Goal: Use online tool/utility: Utilize a website feature to perform a specific function

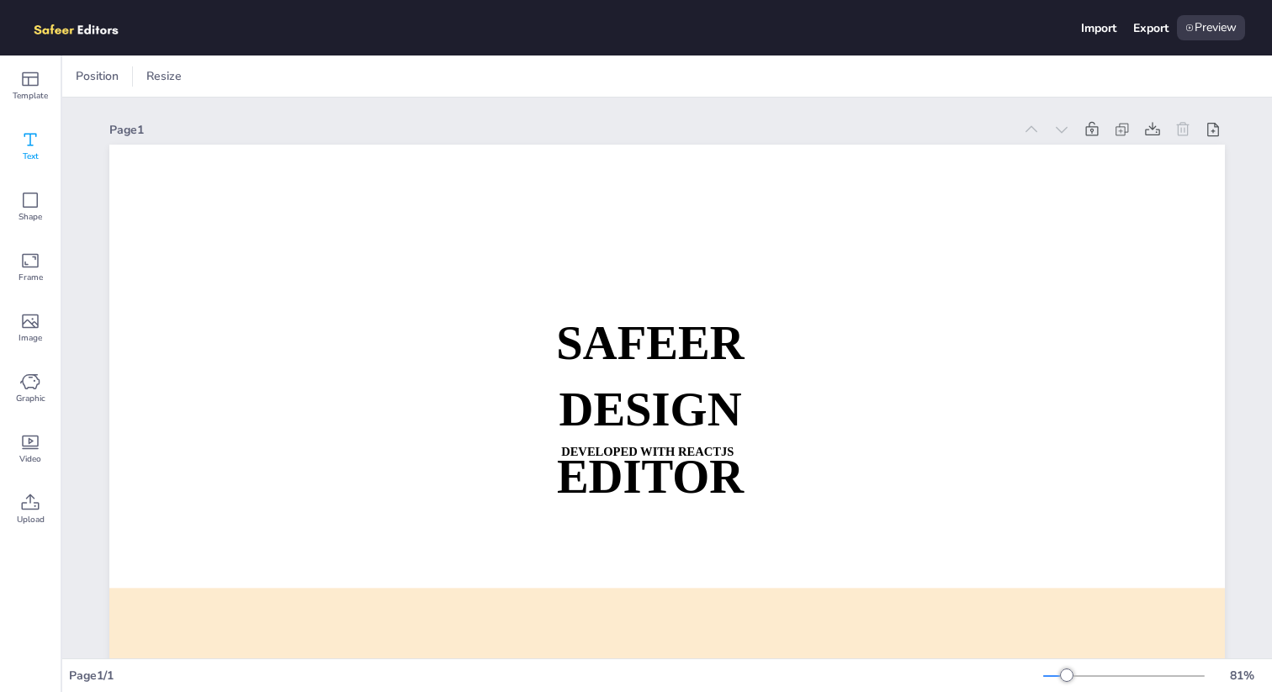
click at [29, 150] on span "Text" at bounding box center [31, 156] width 16 height 13
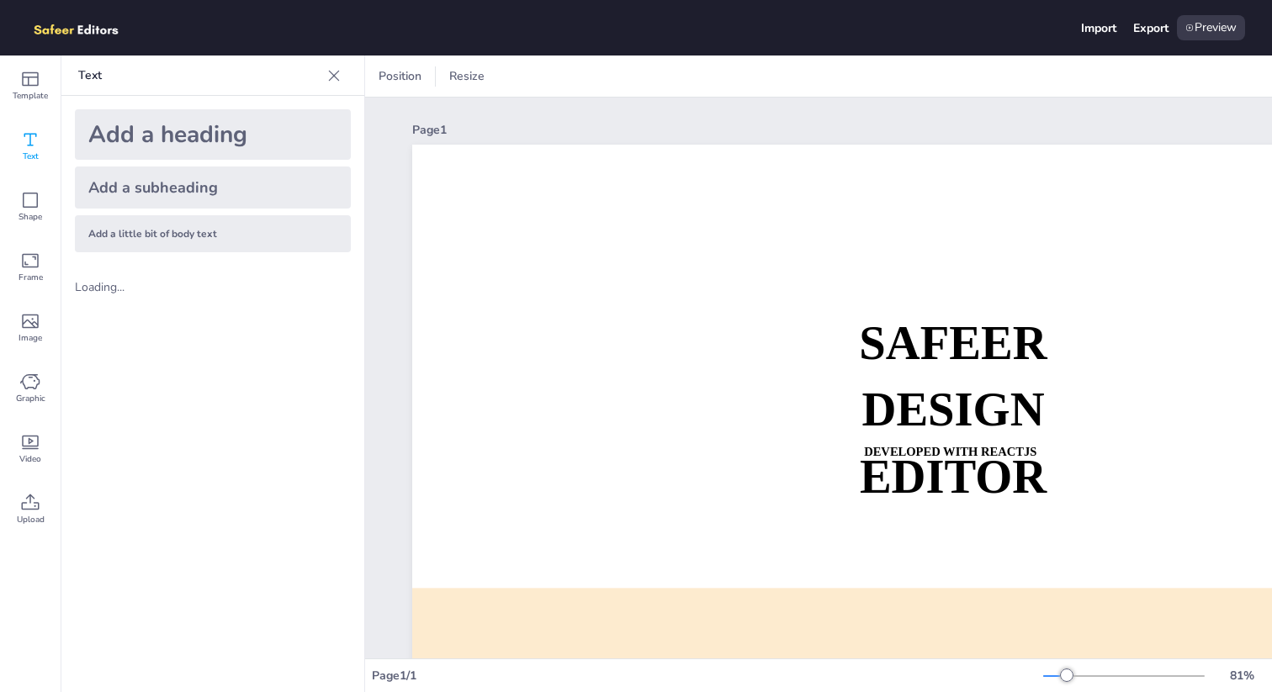
click at [220, 146] on div "Add a heading" at bounding box center [213, 134] width 276 height 50
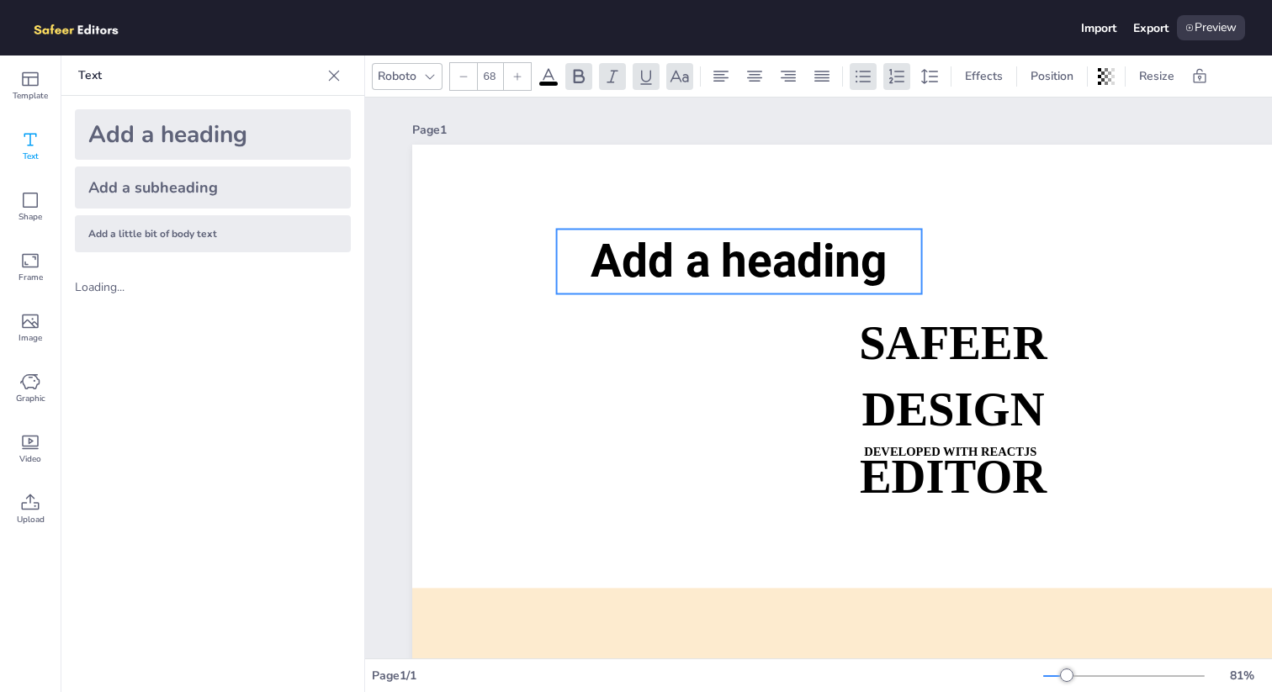
drag, startPoint x: 937, startPoint y: 330, endPoint x: 724, endPoint y: 236, distance: 232.3
click at [724, 236] on span "Add a heading" at bounding box center [738, 261] width 297 height 55
click at [693, 253] on span "Add a heading" at bounding box center [738, 261] width 297 height 55
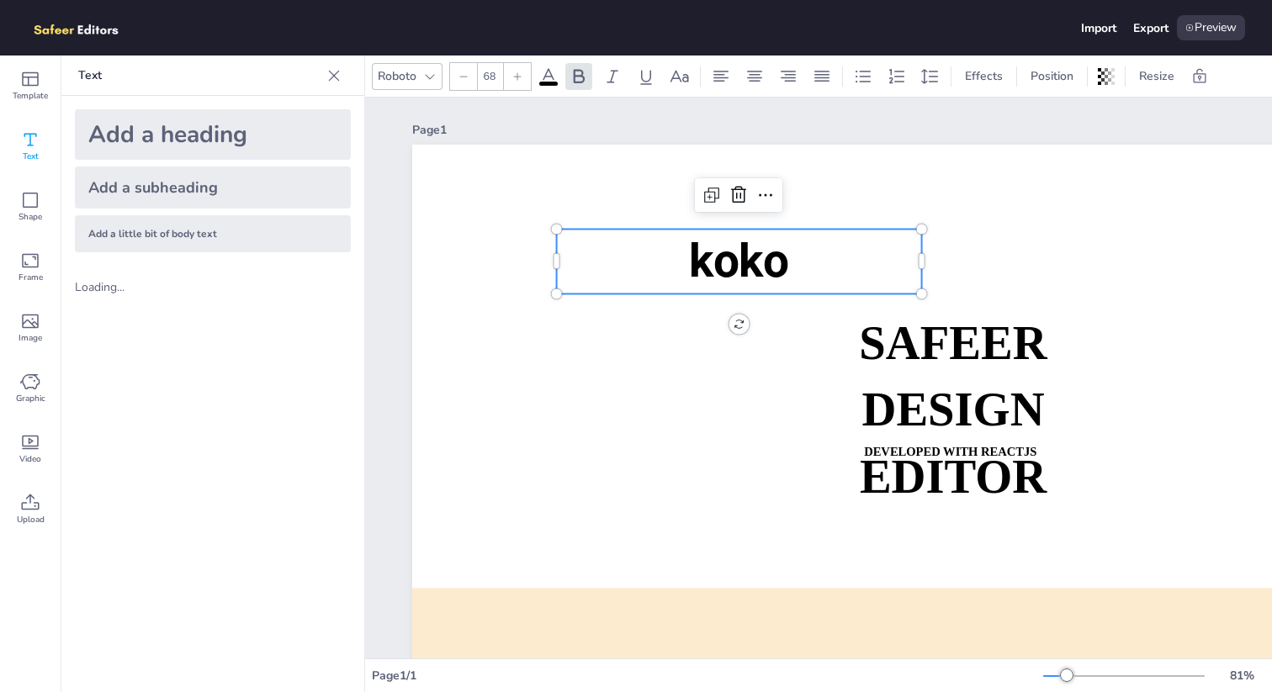
click at [251, 228] on div "Add a little bit of body text" at bounding box center [213, 233] width 276 height 37
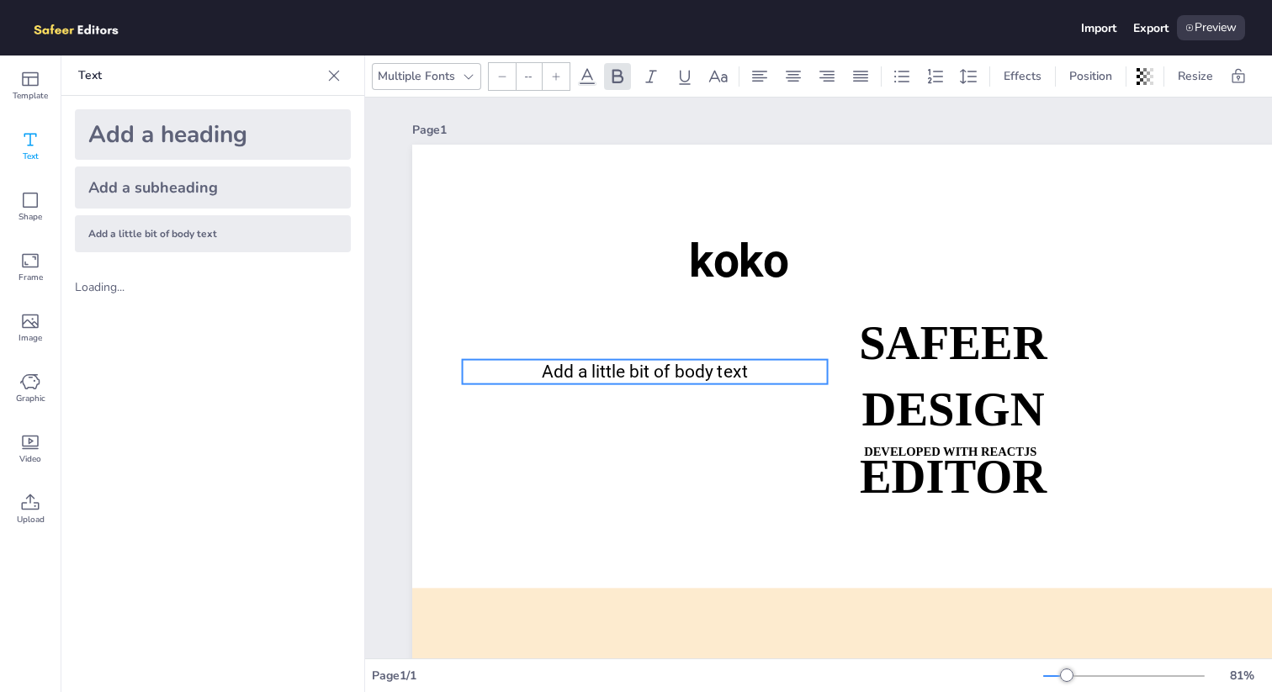
drag, startPoint x: 850, startPoint y: 455, endPoint x: 554, endPoint y: 374, distance: 306.8
click at [554, 374] on span "Add a little bit of body text" at bounding box center [645, 372] width 206 height 20
click at [573, 372] on span "Add a little bit of body text" at bounding box center [645, 372] width 206 height 20
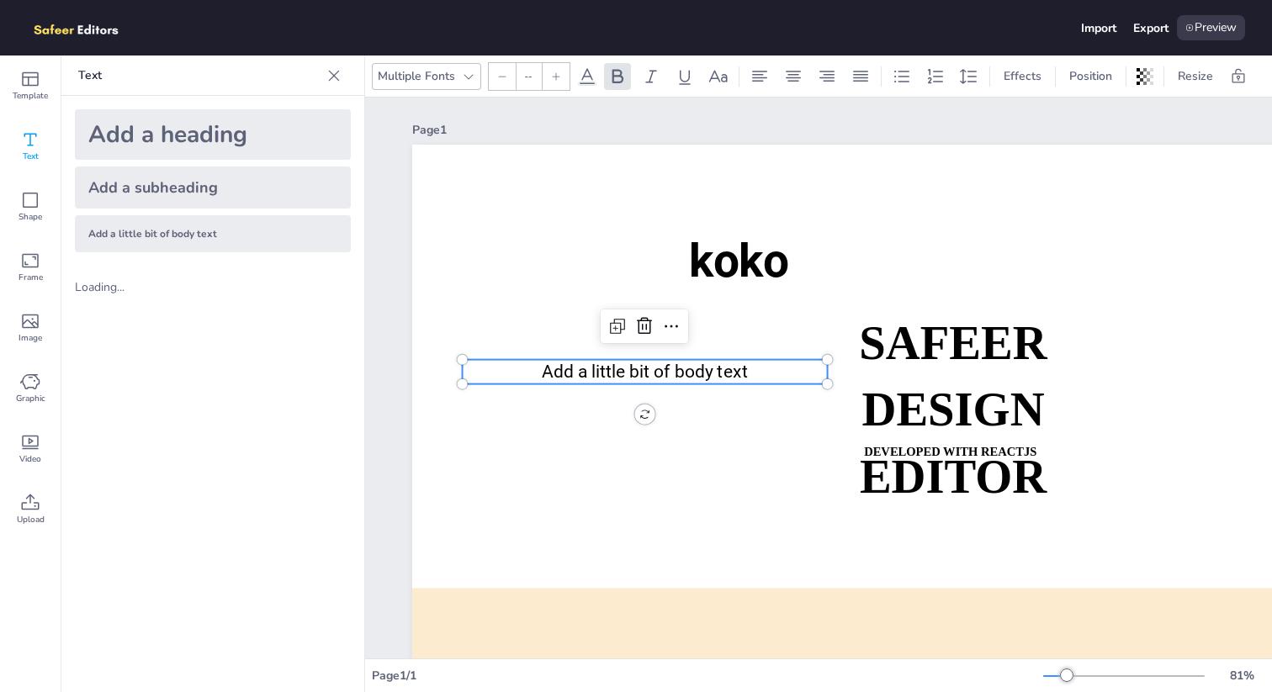
type input "26"
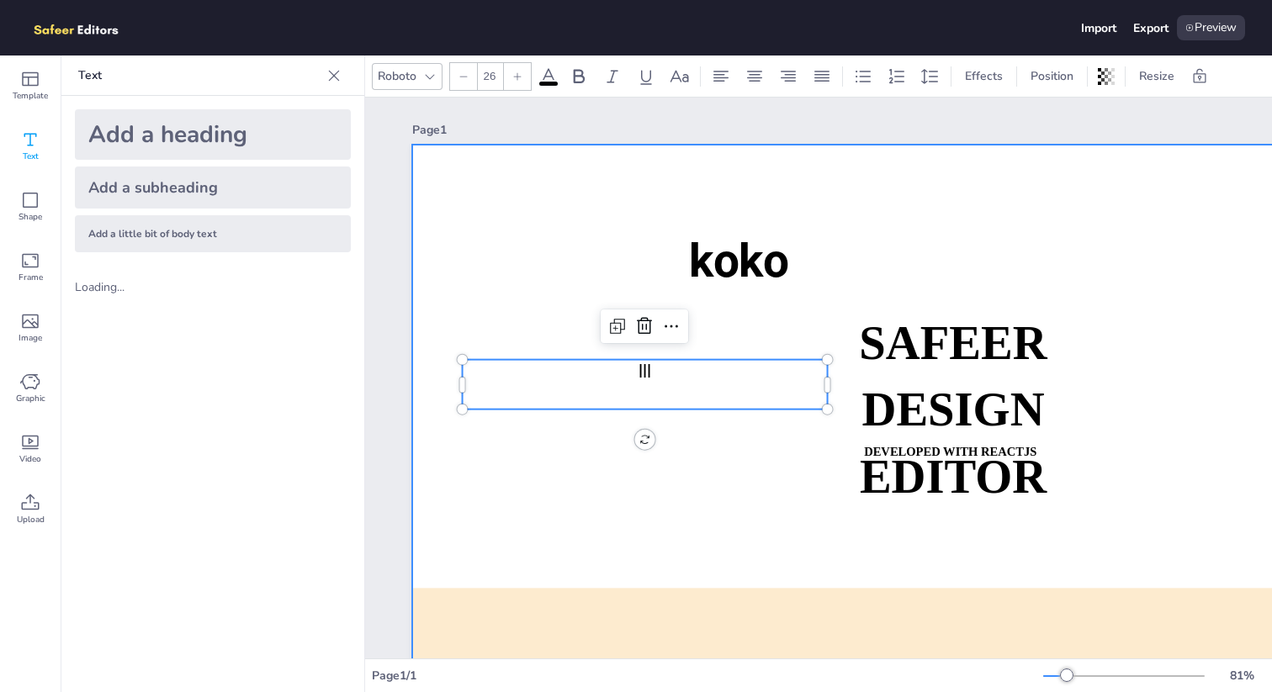
click at [629, 500] on div at bounding box center [969, 459] width 1115 height 628
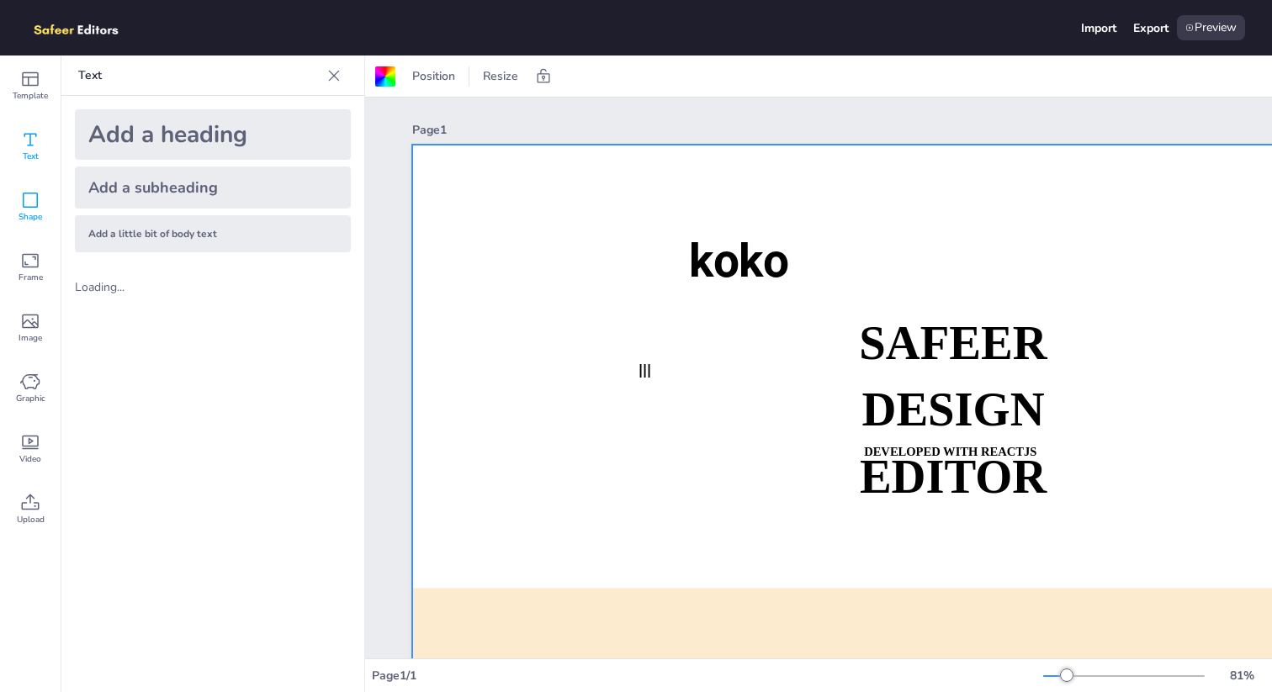
click at [38, 204] on icon at bounding box center [30, 200] width 20 height 20
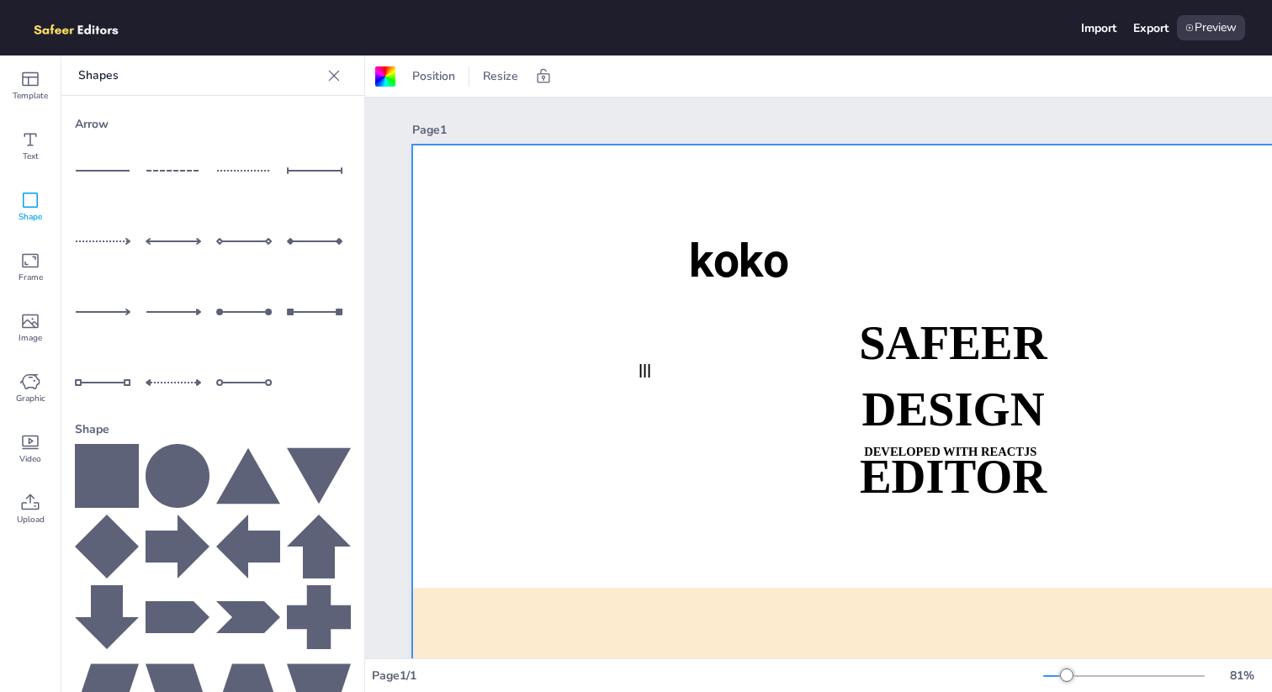
click at [245, 456] on icon at bounding box center [248, 476] width 64 height 56
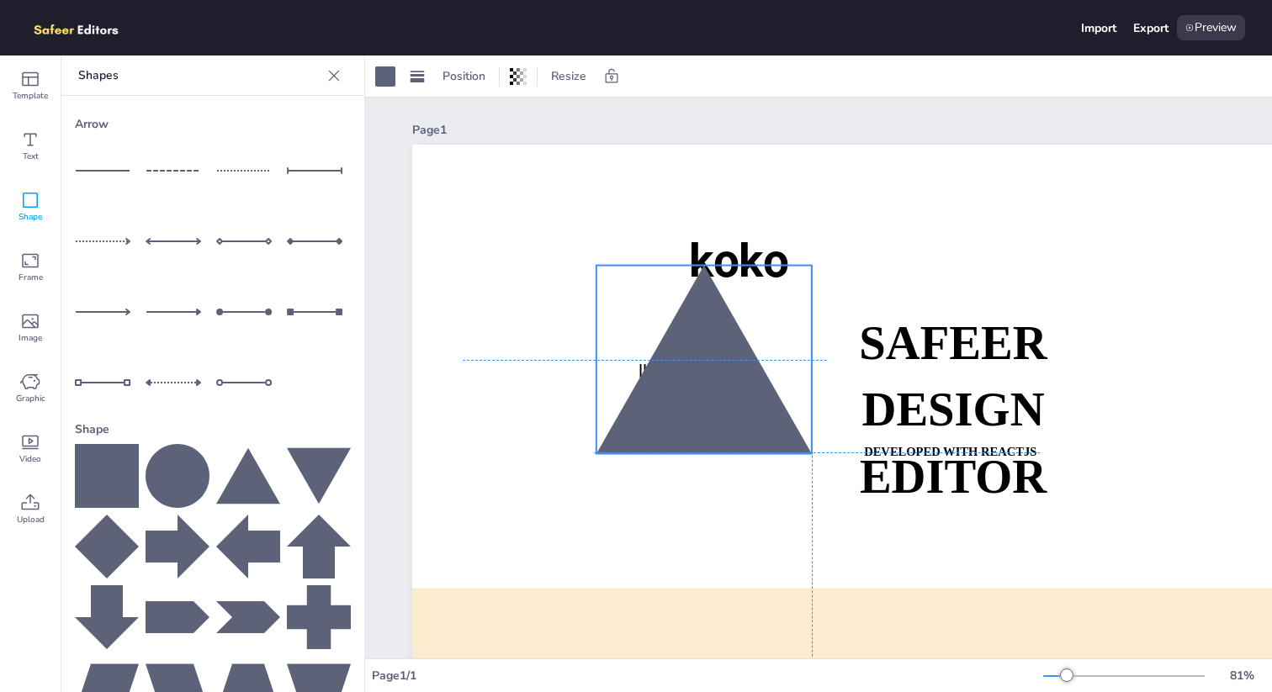
drag, startPoint x: 1055, startPoint y: 504, endPoint x: 701, endPoint y: 330, distance: 394.5
click at [701, 330] on div at bounding box center [703, 360] width 215 height 188
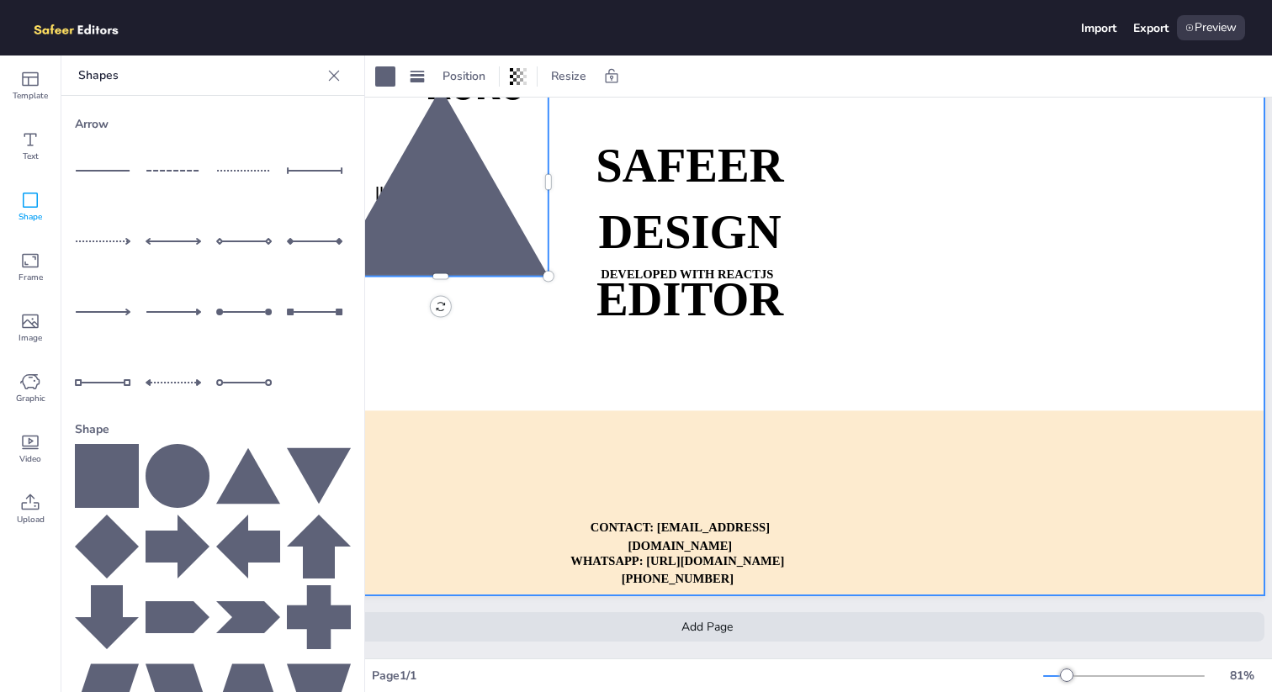
scroll to position [177, 266]
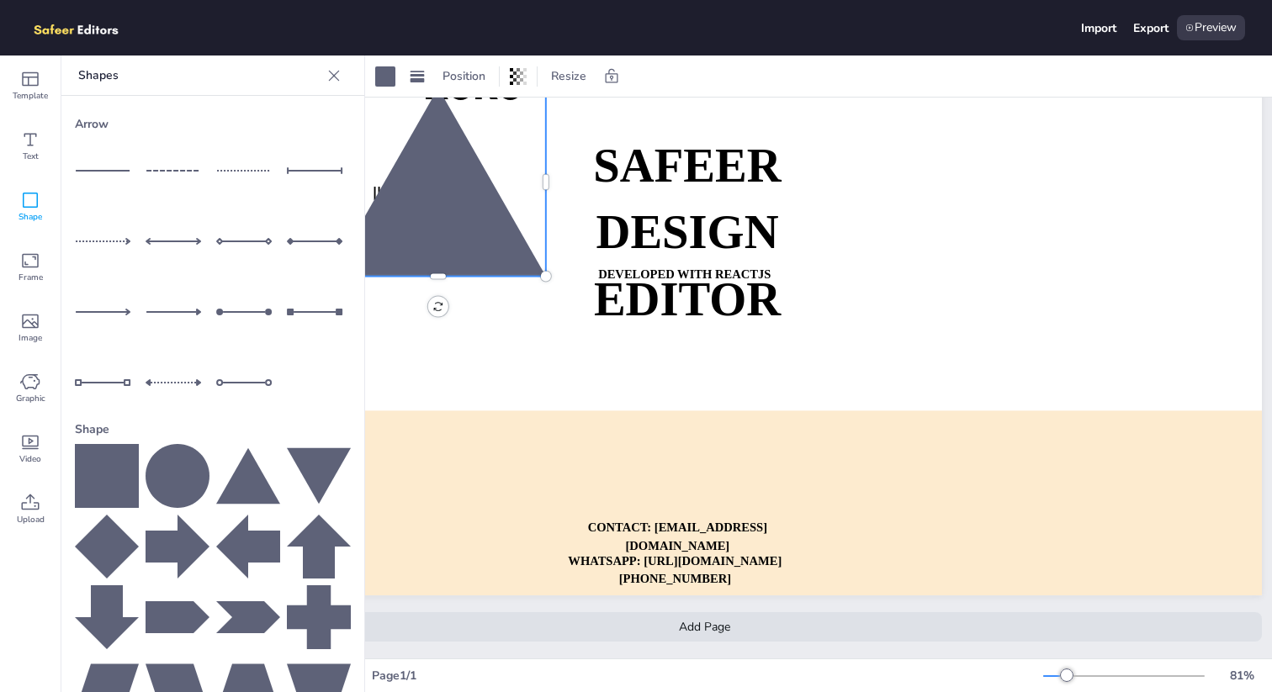
click at [775, 625] on div "Add Page" at bounding box center [703, 626] width 1115 height 29
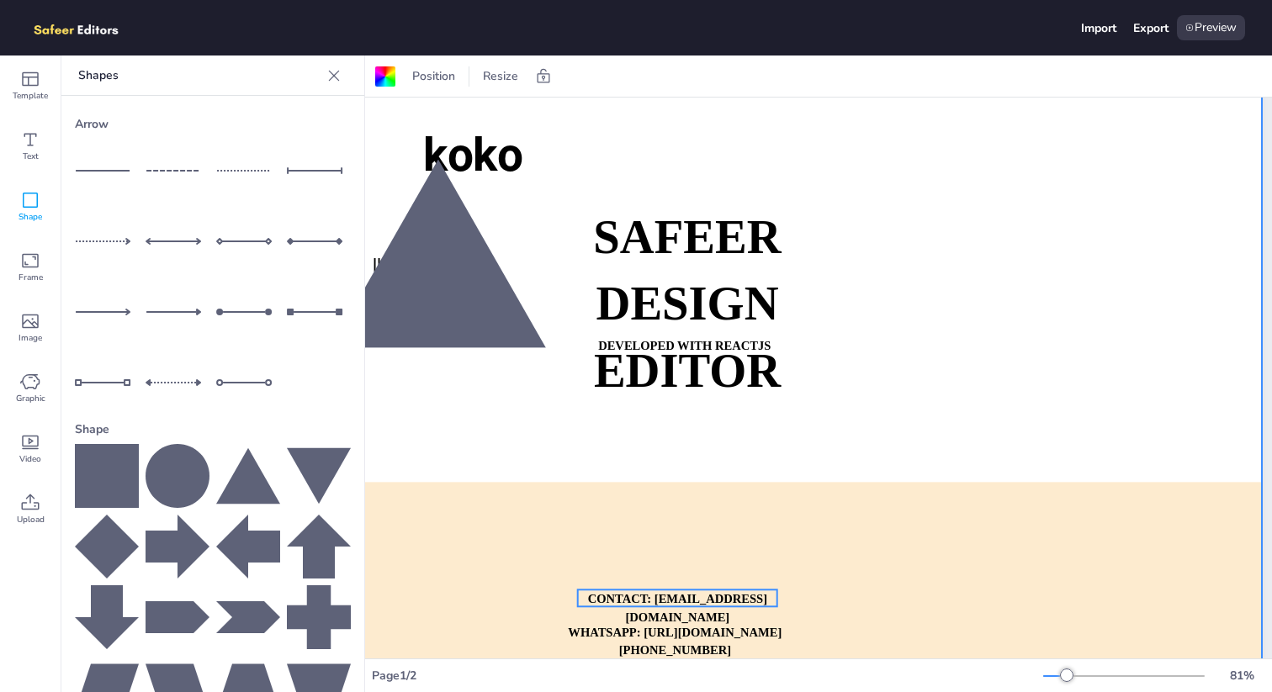
scroll to position [0, 266]
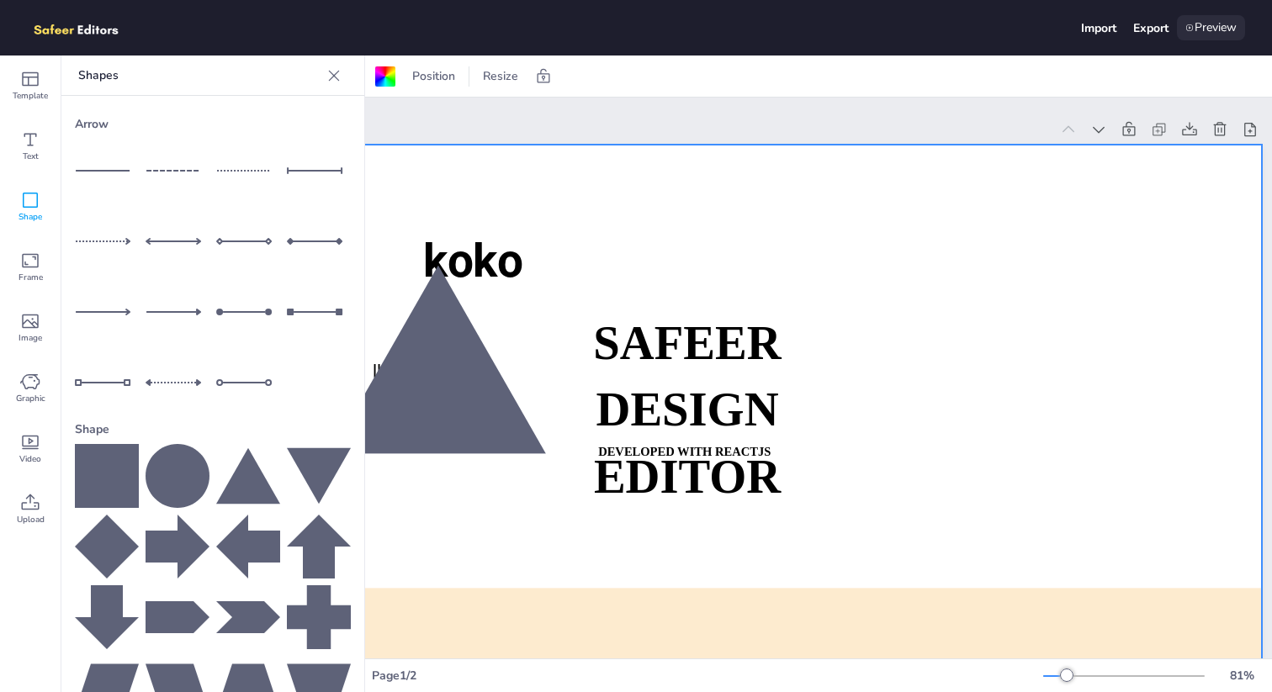
click at [1234, 35] on div "Preview" at bounding box center [1211, 27] width 68 height 25
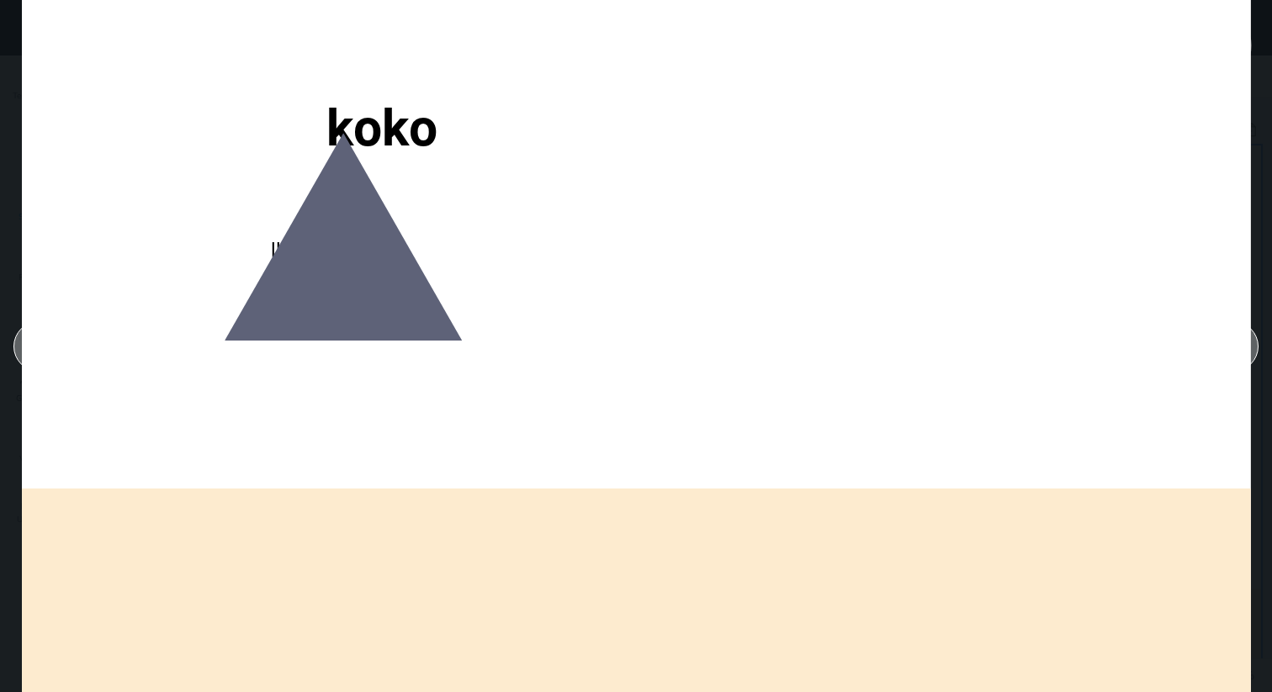
click at [10, 119] on div "SAFEER DESIGN EDITOR DEVELOPED WITH REACTJS WHATSAPP: https://wa.me/+9232209196…" at bounding box center [636, 346] width 1272 height 692
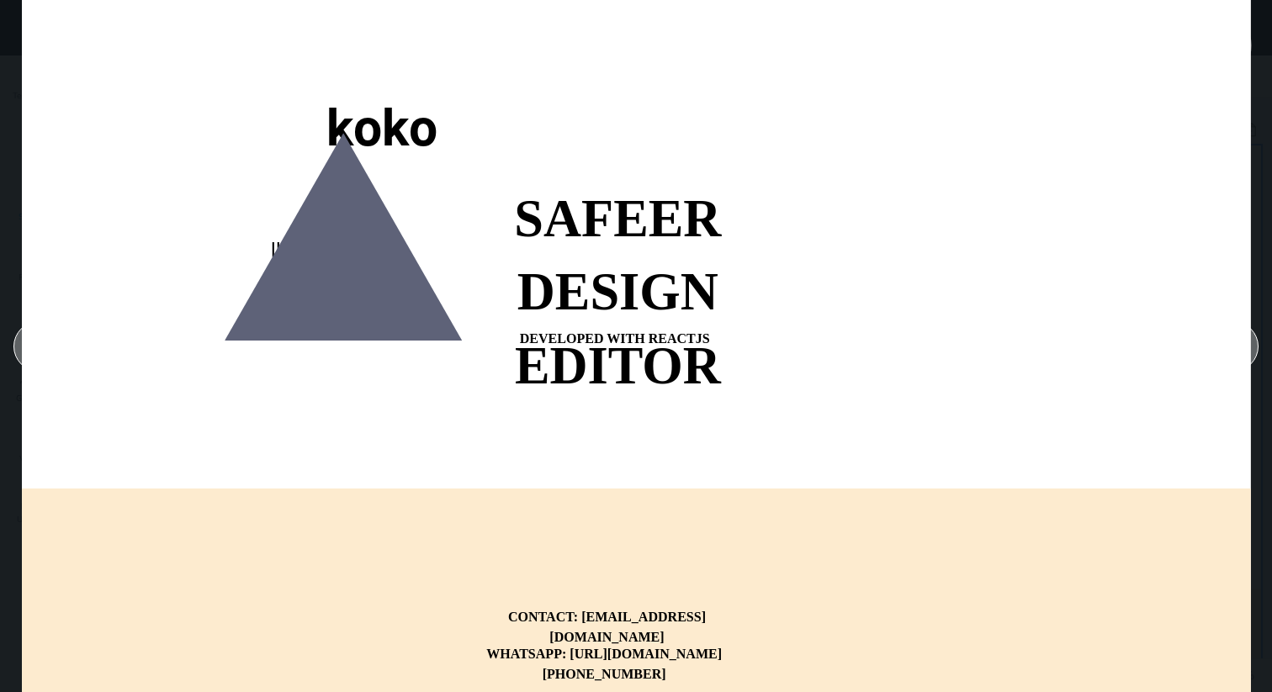
click at [1252, 348] on div at bounding box center [1233, 346] width 50 height 50
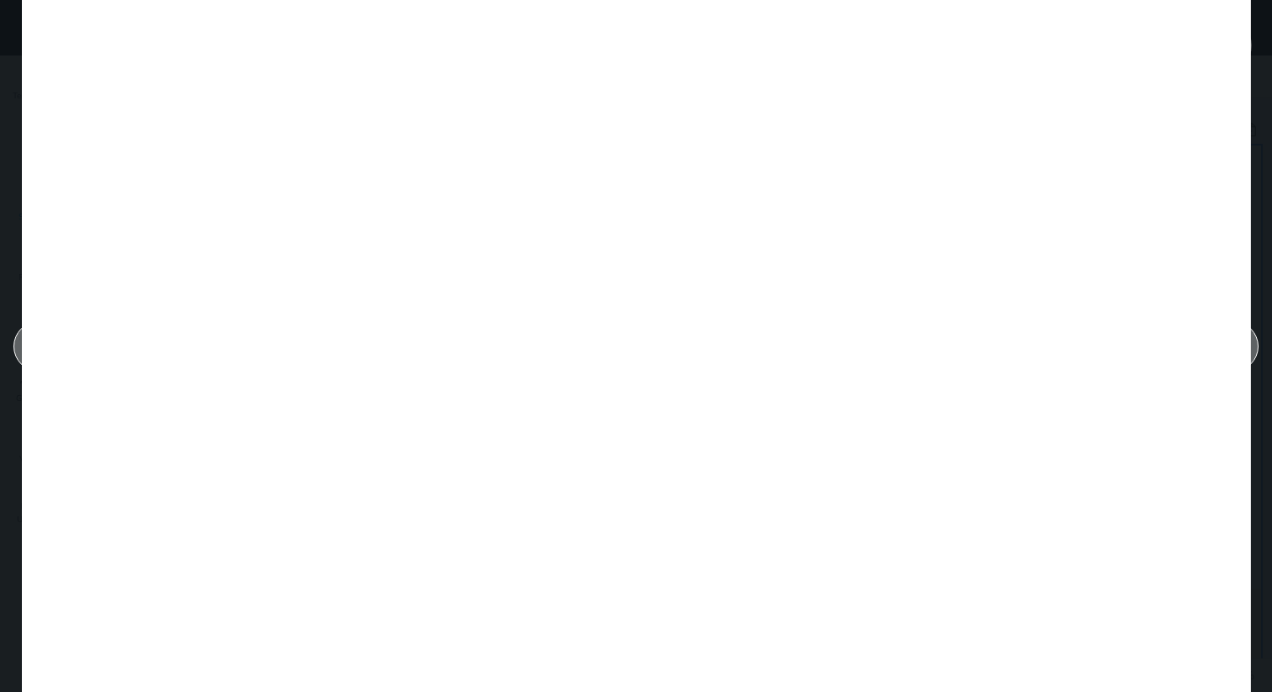
click at [1252, 348] on div at bounding box center [1233, 346] width 50 height 50
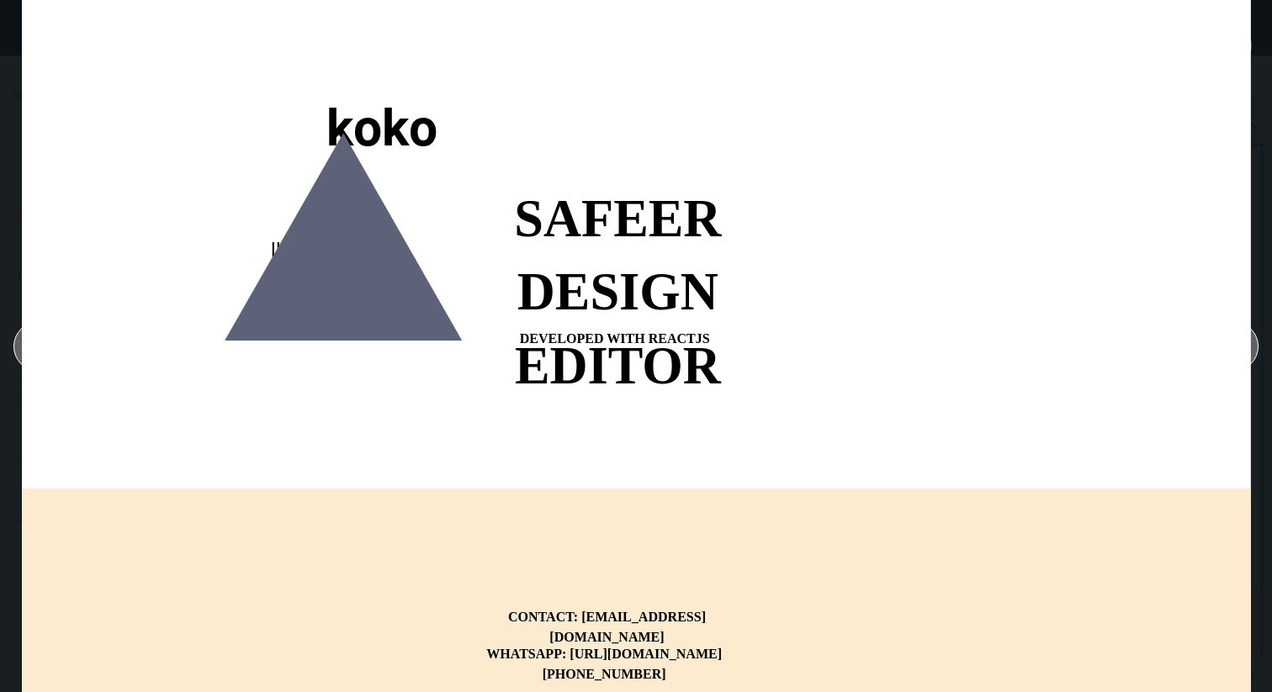
click at [1252, 348] on div at bounding box center [1233, 346] width 50 height 50
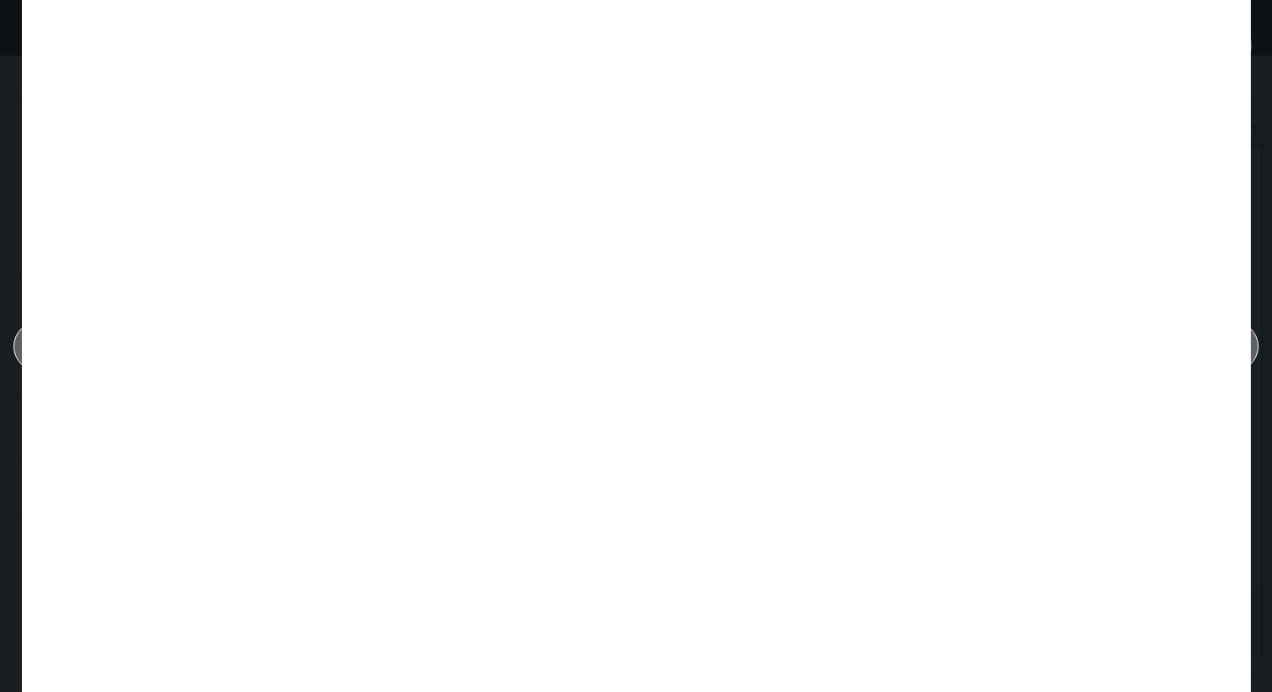
click at [1252, 348] on div at bounding box center [1233, 346] width 50 height 50
